Goal: Information Seeking & Learning: Learn about a topic

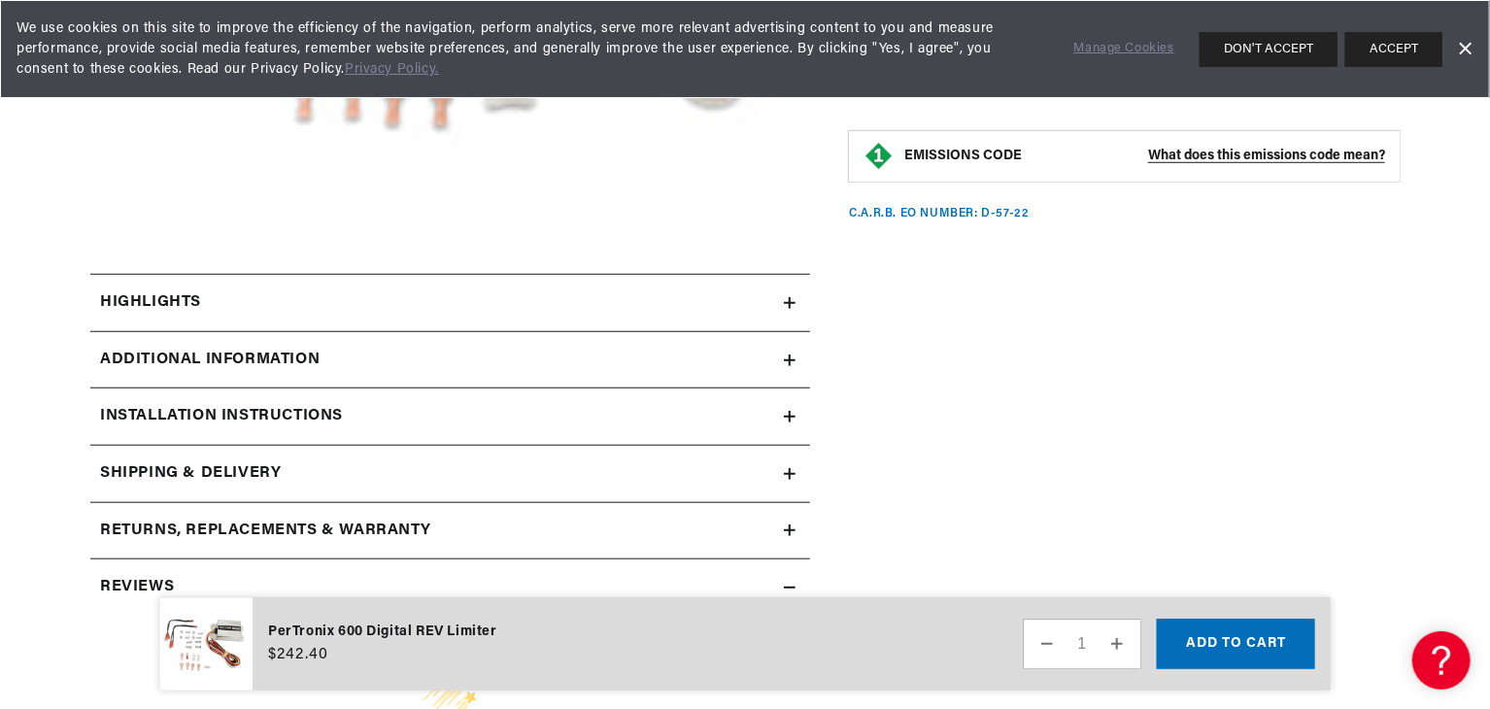
scroll to position [777, 0]
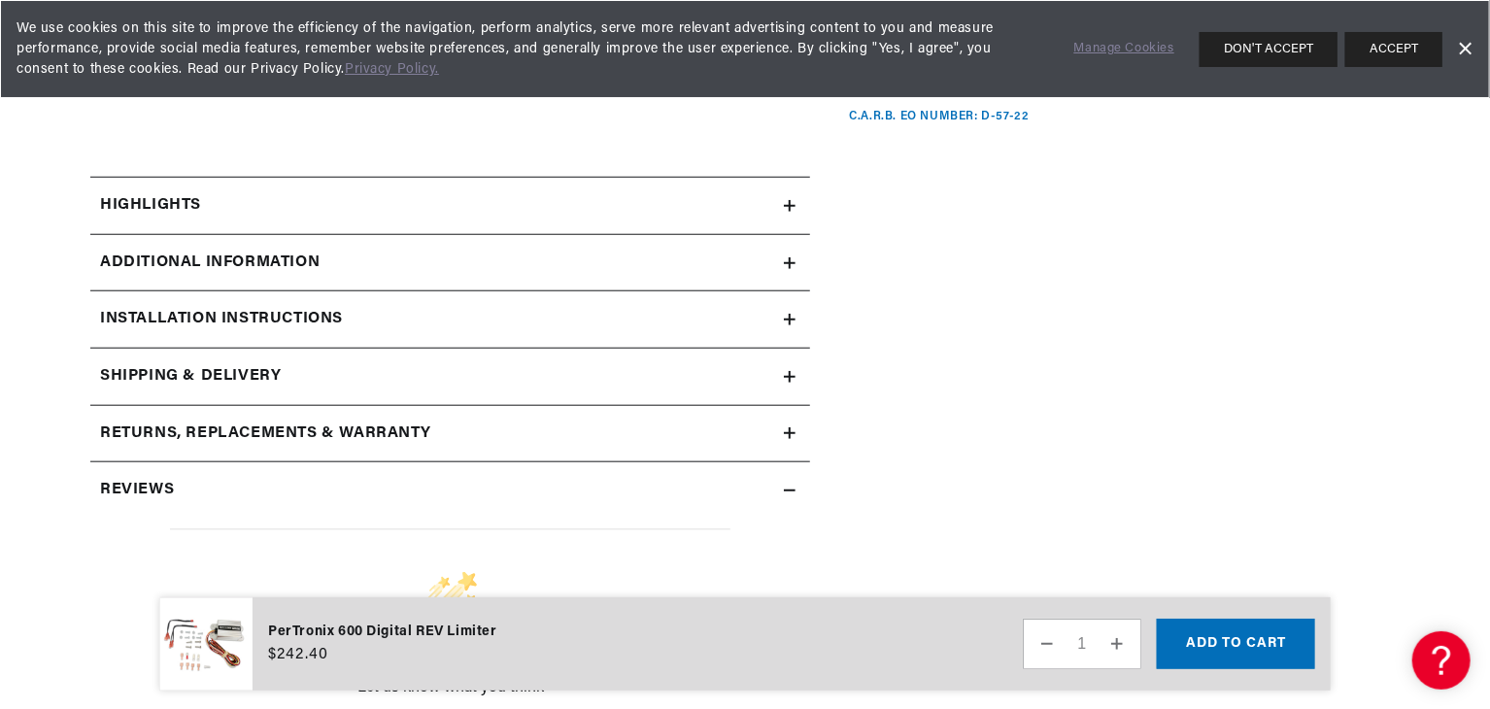
click at [350, 484] on div "Reviews" at bounding box center [437, 490] width 694 height 25
click at [369, 426] on h2 "Returns, Replacements & Warranty" at bounding box center [265, 434] width 331 height 25
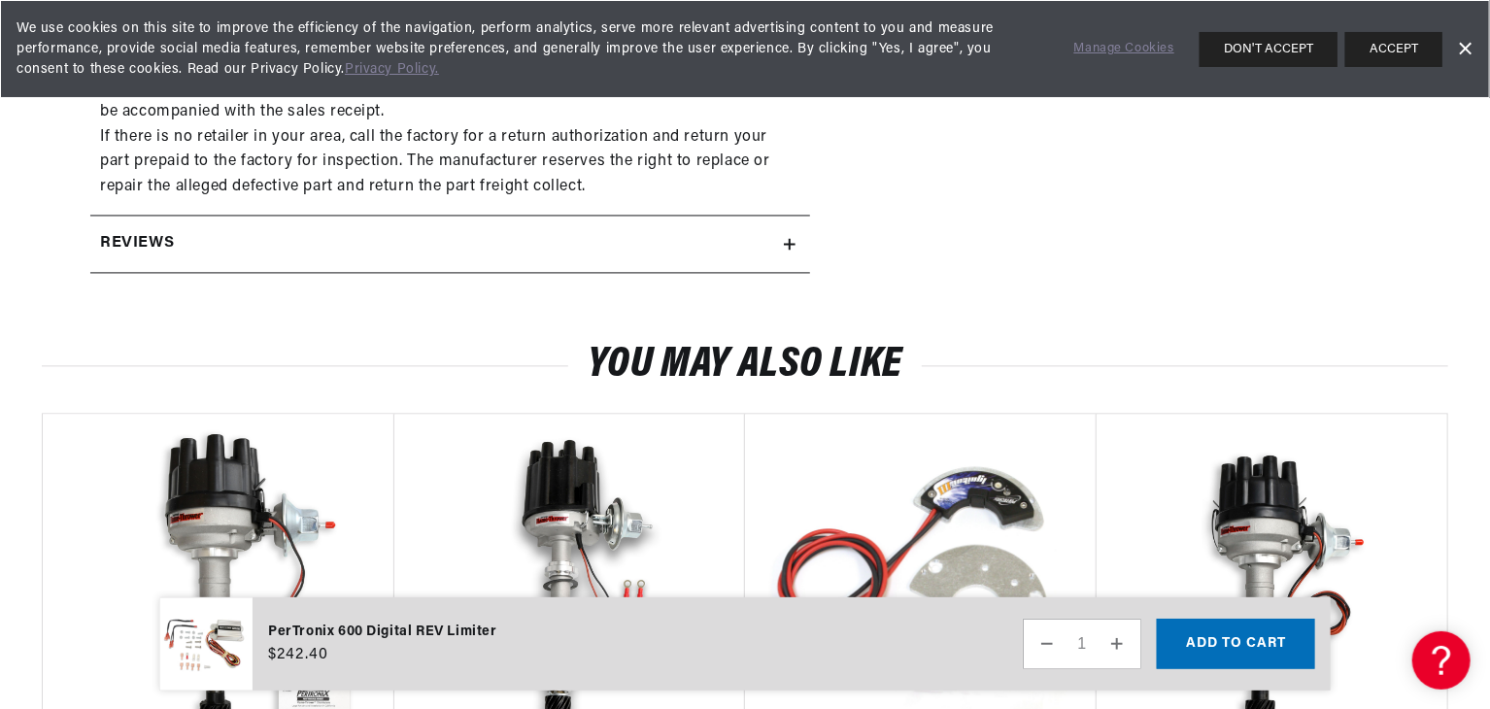
scroll to position [2040, 0]
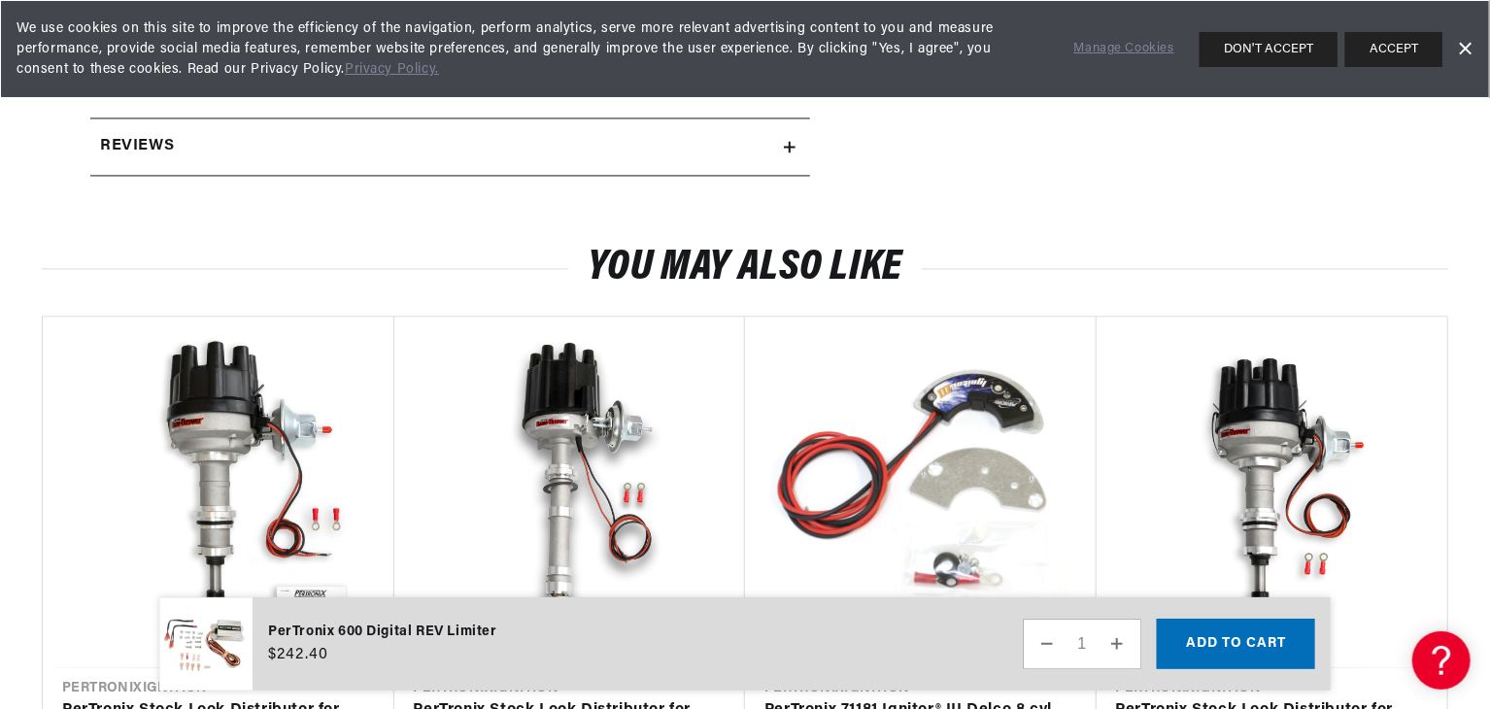
drag, startPoint x: 381, startPoint y: 392, endPoint x: 435, endPoint y: 222, distance: 178.5
click at [435, 222] on div "You may also like Vendor Pertronix Ignition PerTronix Stock Look Distributor fo…" at bounding box center [745, 516] width 1407 height 619
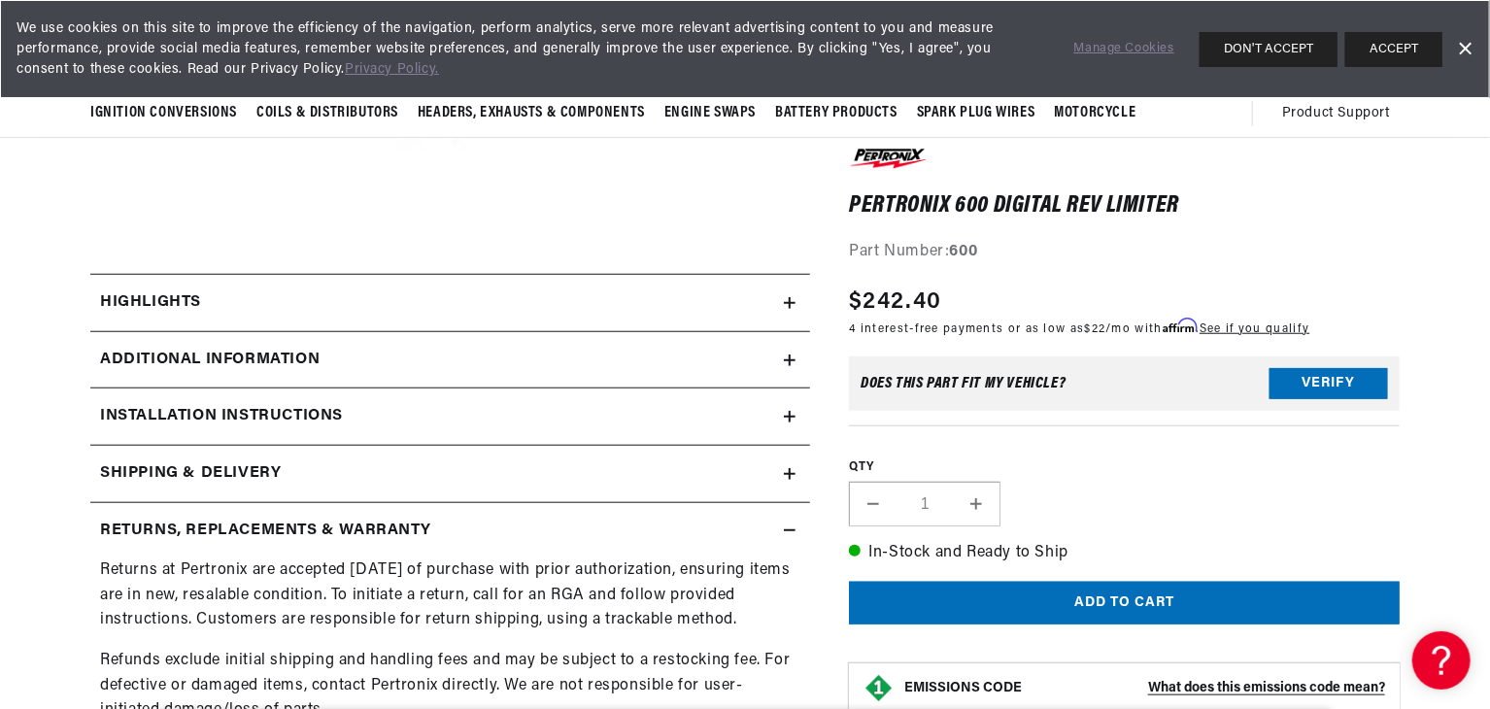
scroll to position [583, 0]
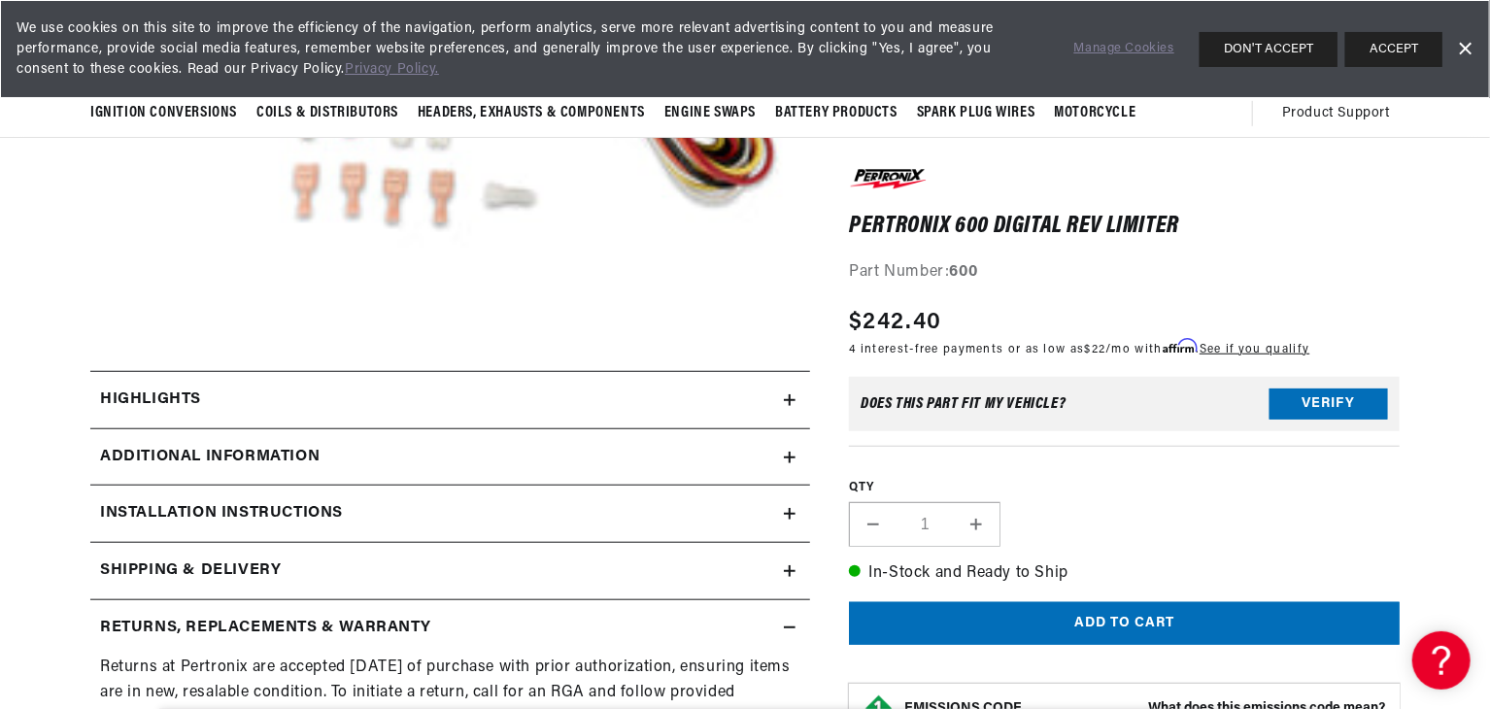
click at [307, 561] on div "Shipping & Delivery" at bounding box center [437, 571] width 694 height 25
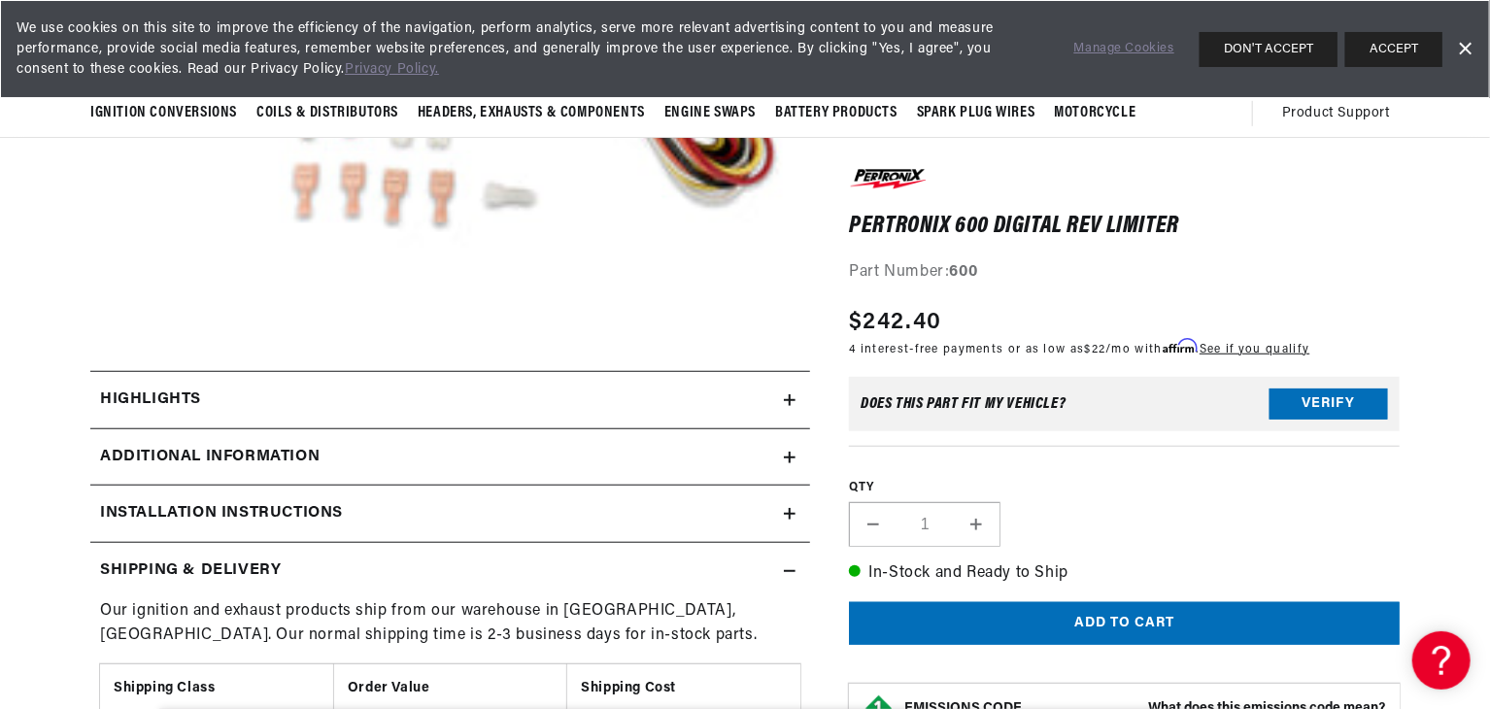
click at [324, 514] on h2 "Installation instructions" at bounding box center [221, 513] width 243 height 25
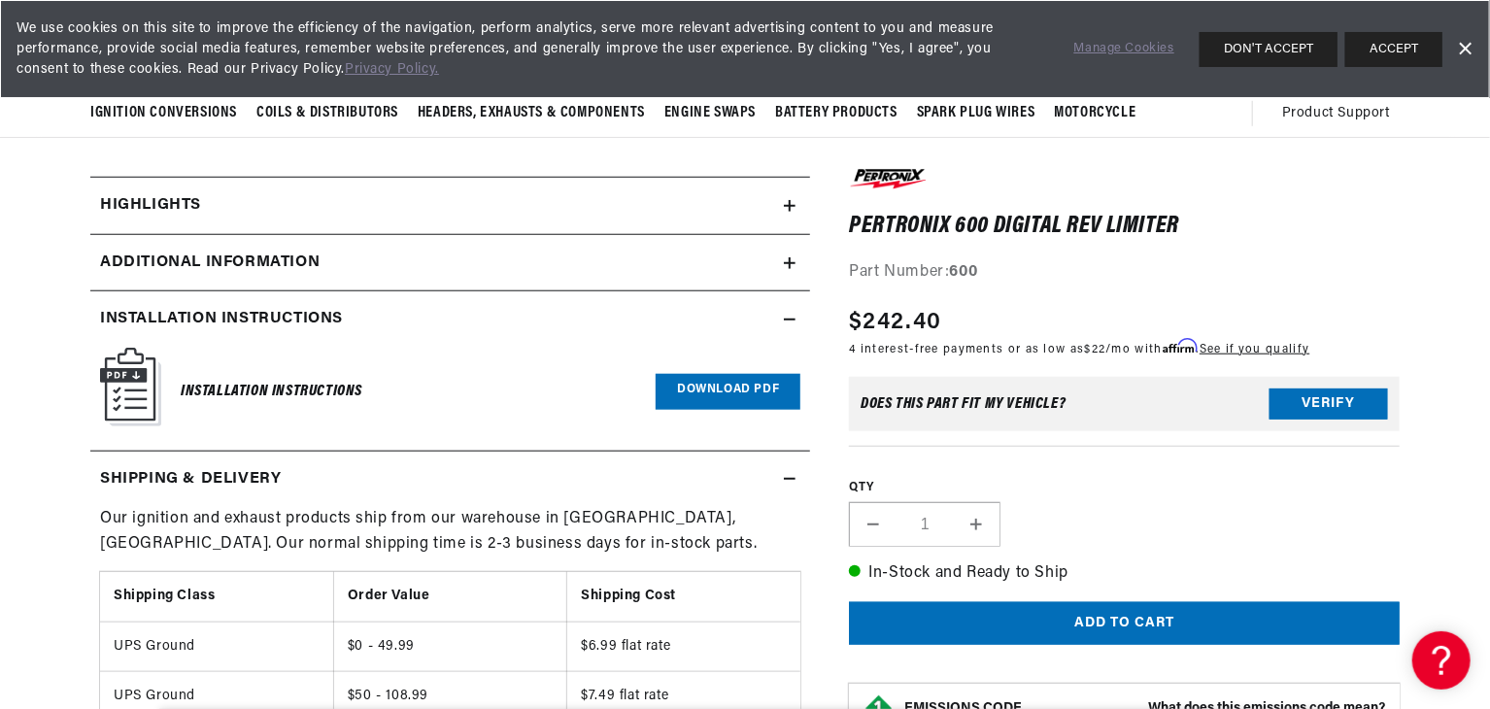
scroll to position [0, 1212]
click at [552, 269] on div "Additional Information" at bounding box center [437, 263] width 694 height 25
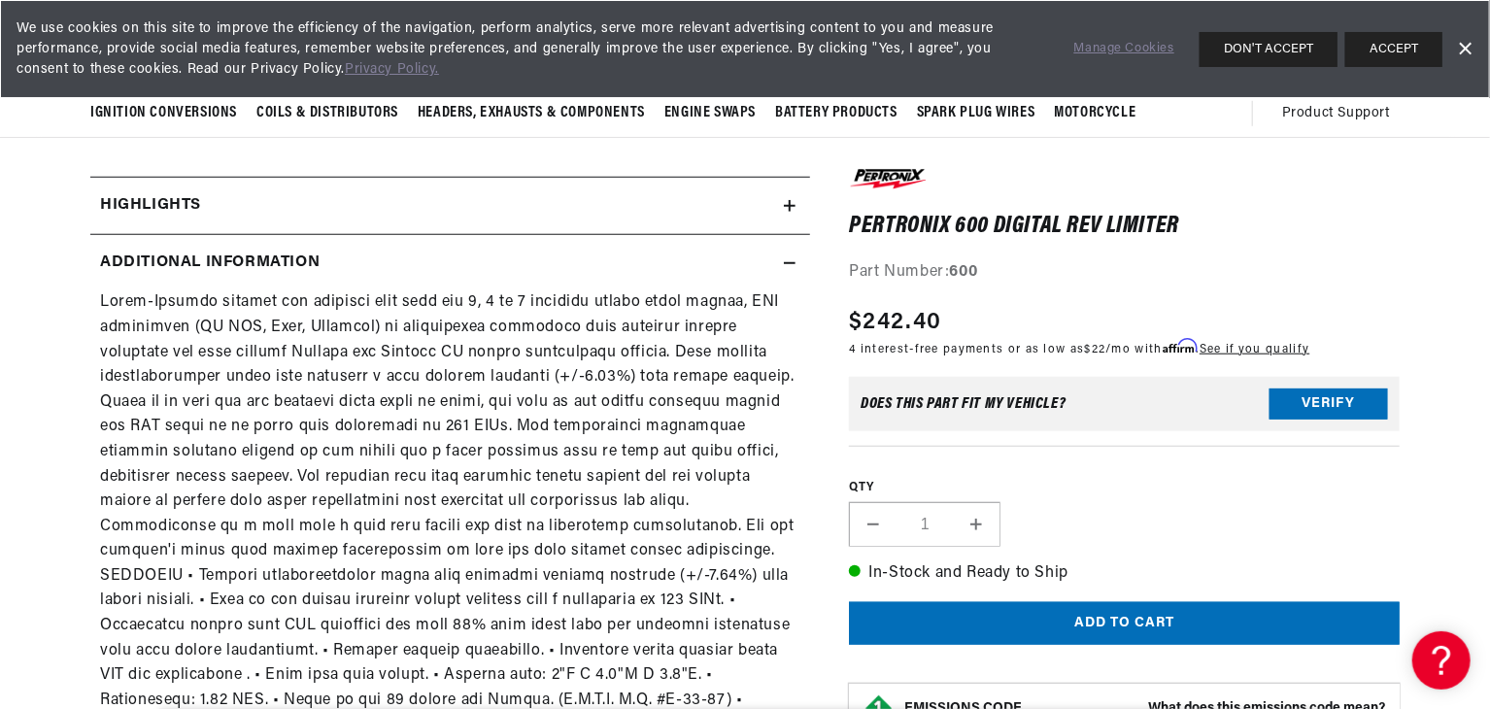
click at [583, 196] on div "Highlights" at bounding box center [437, 205] width 694 height 25
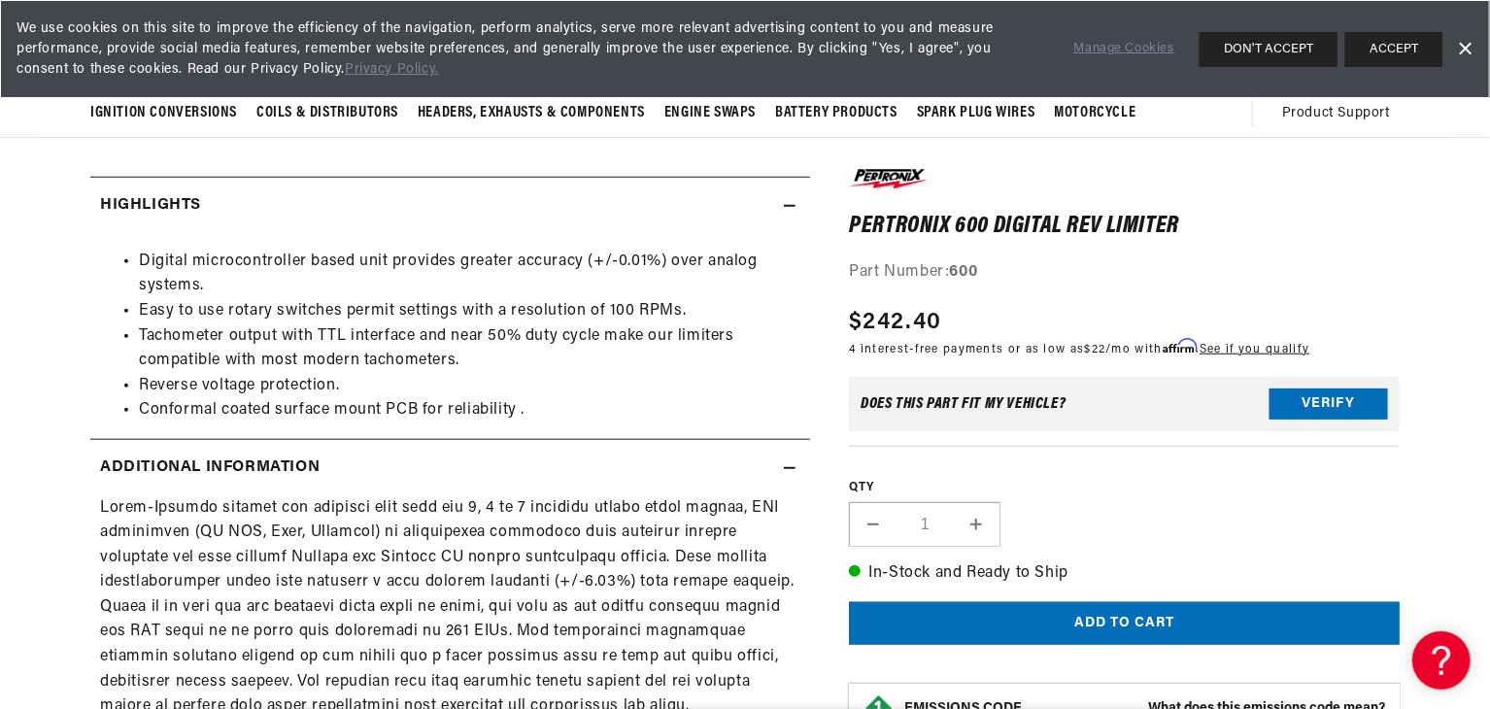
click at [583, 196] on div "Highlights" at bounding box center [437, 205] width 694 height 25
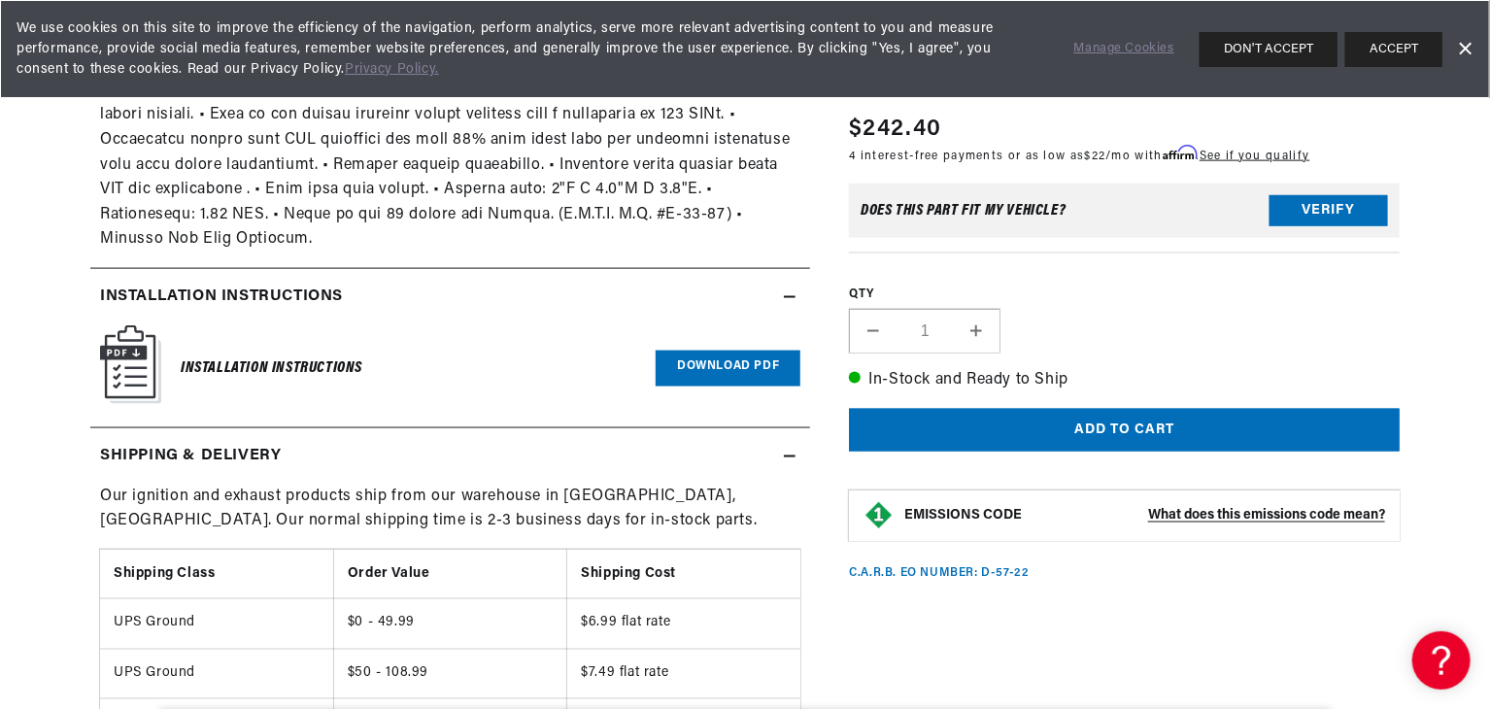
scroll to position [0, 2426]
click at [153, 335] on img at bounding box center [130, 364] width 61 height 79
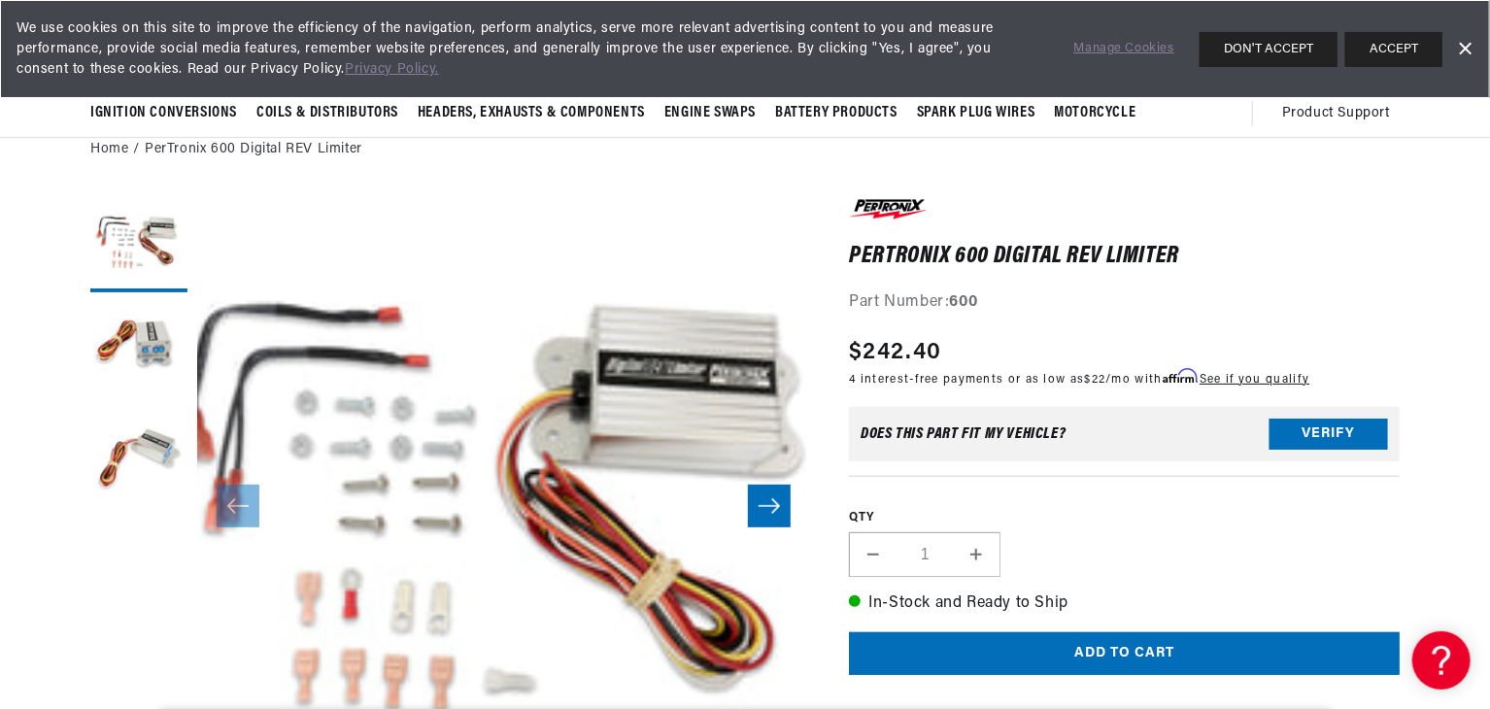
scroll to position [0, 0]
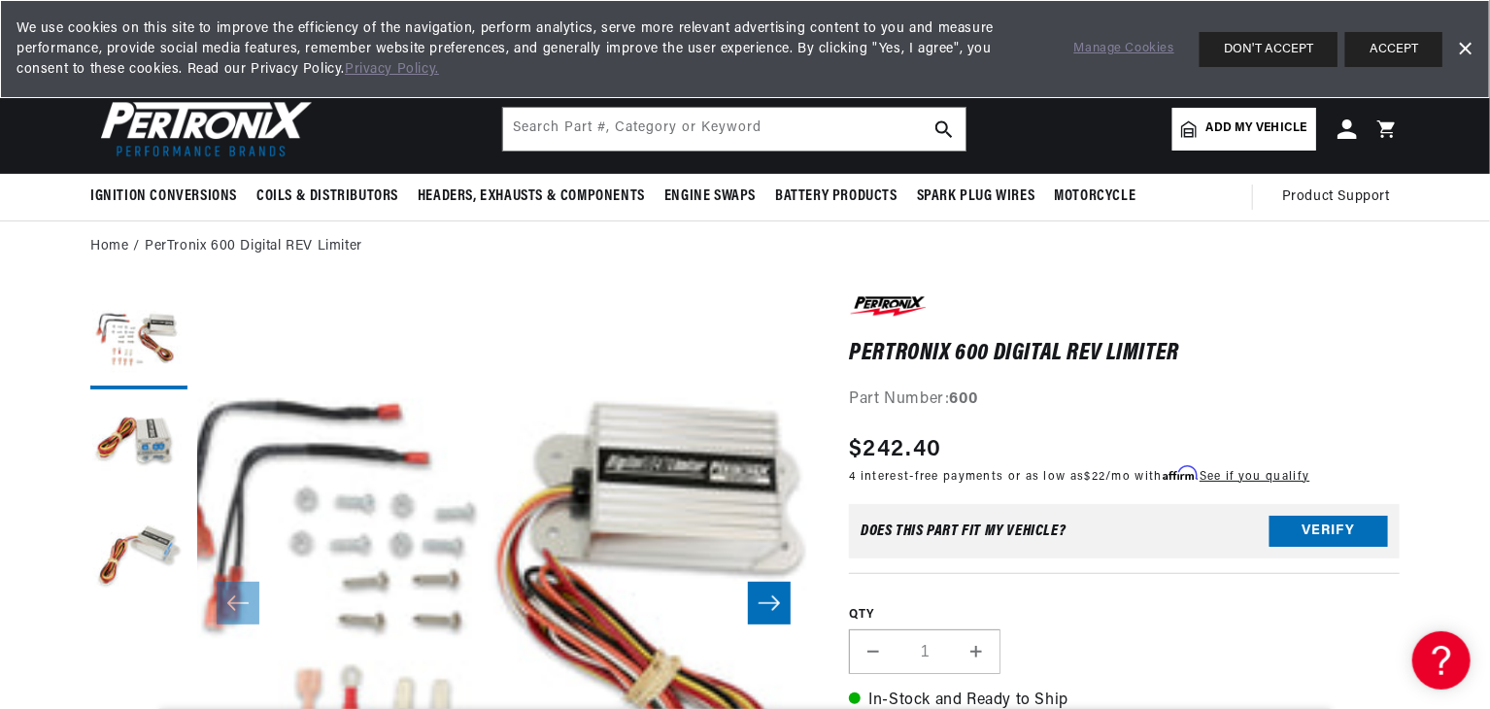
drag, startPoint x: 475, startPoint y: 357, endPoint x: 454, endPoint y: 335, distance: 30.2
